Goal: Navigation & Orientation: Find specific page/section

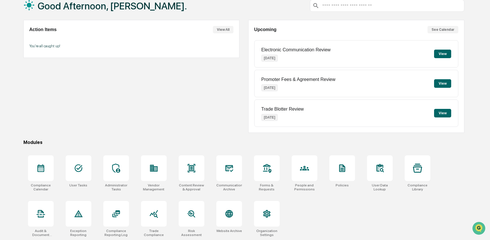
scroll to position [37, 0]
click at [230, 168] on icon at bounding box center [229, 168] width 9 height 9
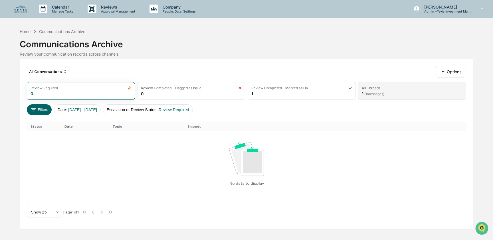
click at [367, 89] on div "All Threads" at bounding box center [371, 88] width 19 height 4
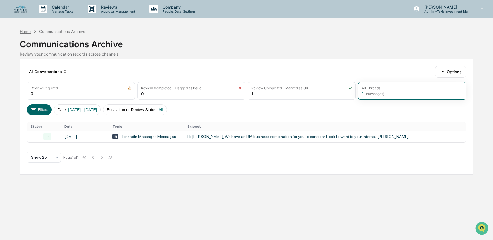
click at [22, 34] on div "Home" at bounding box center [25, 31] width 11 height 5
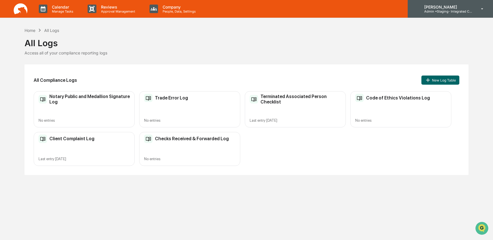
click at [452, 11] on p "Admin • Staging- Integrated Compliance Advisors" at bounding box center [446, 11] width 53 height 4
